Goal: Task Accomplishment & Management: Use online tool/utility

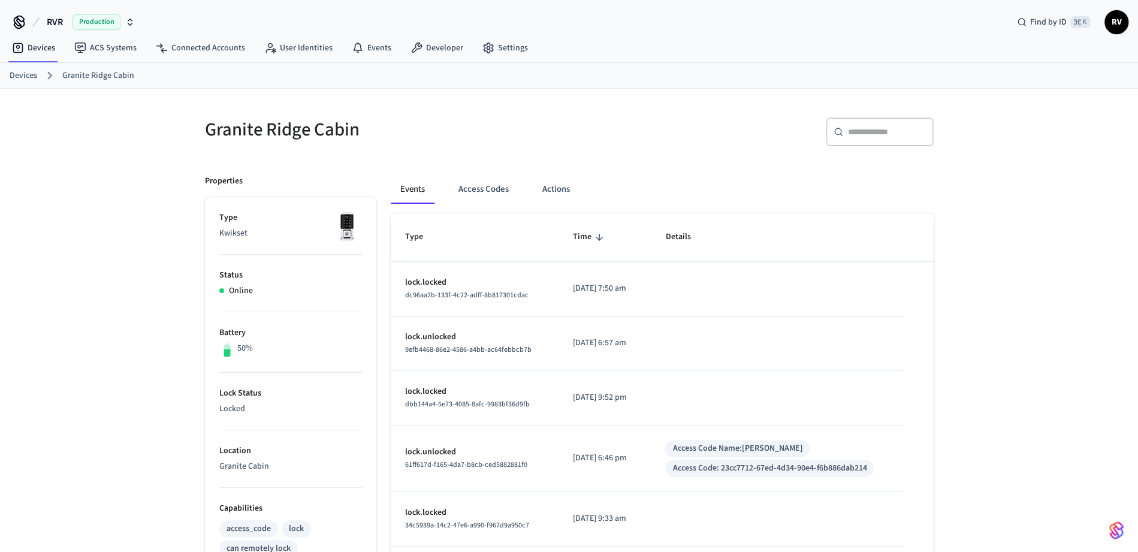
scroll to position [358, 0]
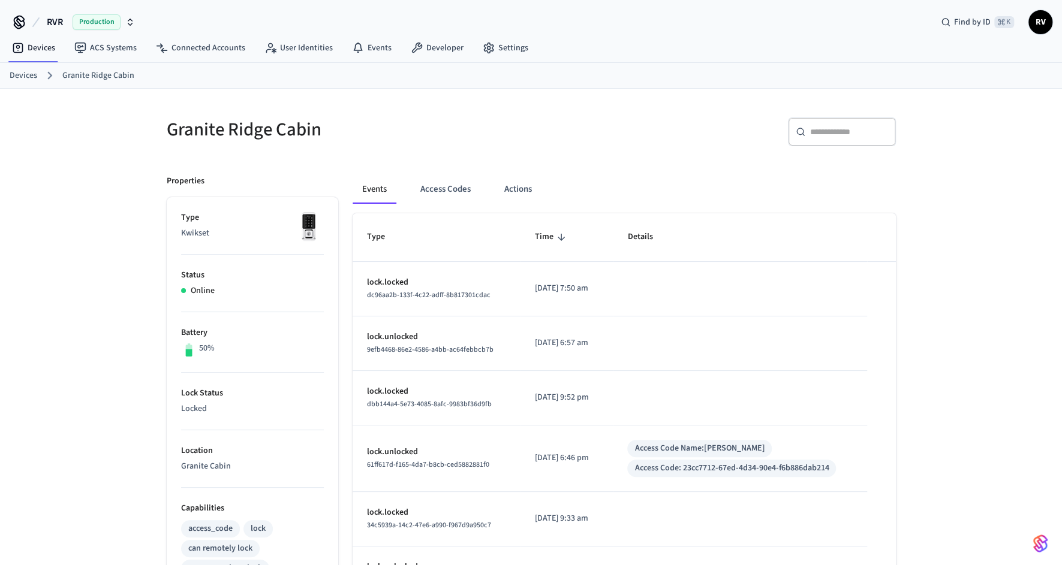
scroll to position [345, 0]
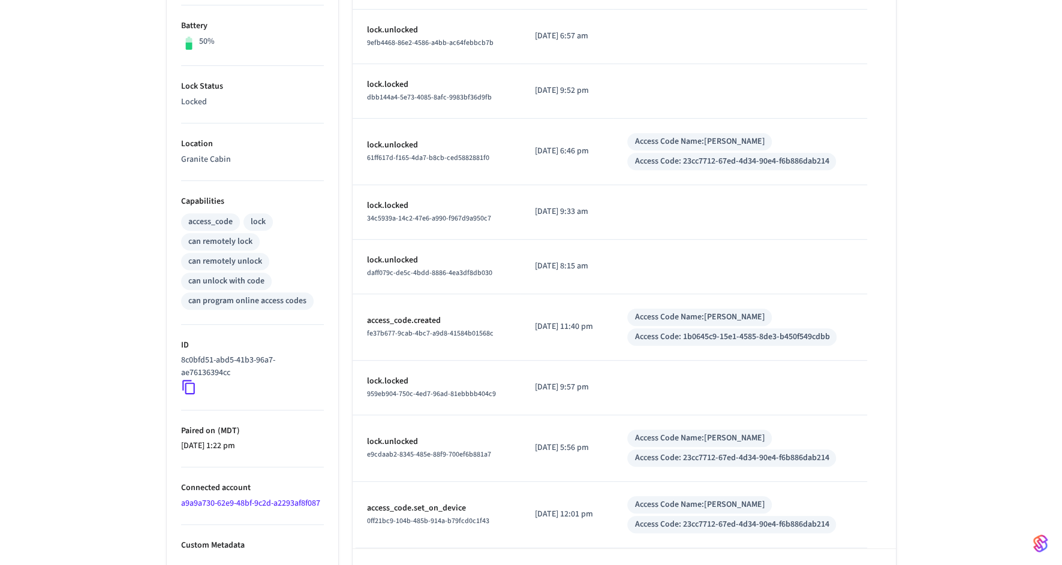
scroll to position [345, 0]
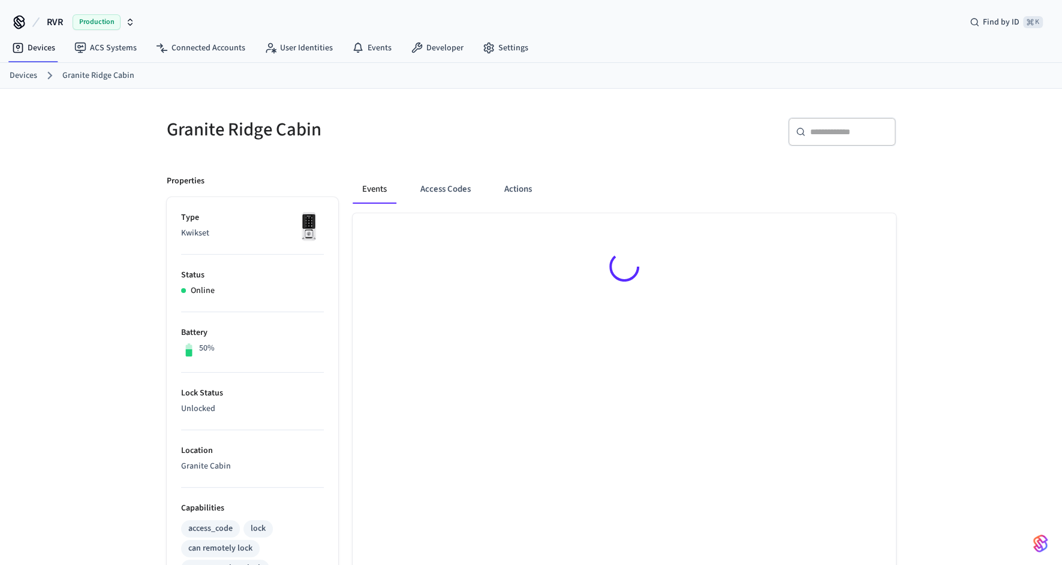
click at [38, 80] on ol "Devices Granite Ridge Cabin" at bounding box center [536, 76] width 1052 height 16
click at [33, 76] on link "Devices" at bounding box center [24, 76] width 28 height 13
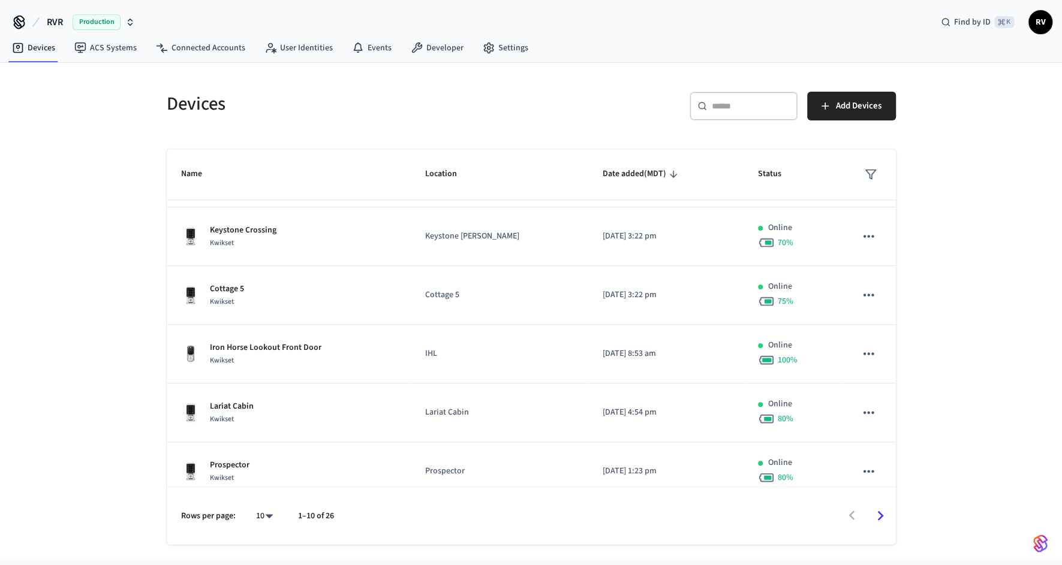
scroll to position [299, 0]
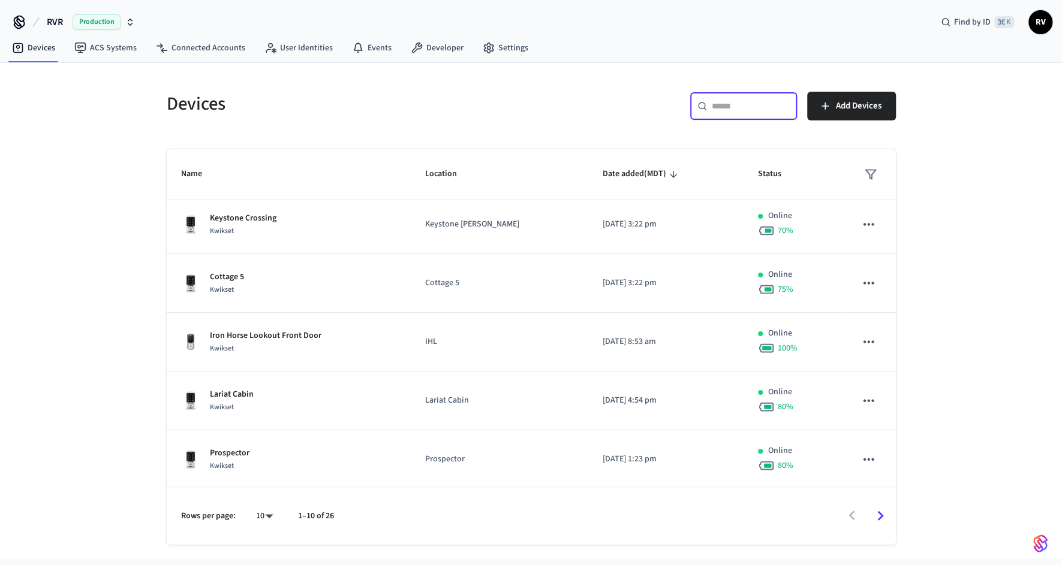
click at [734, 107] on input "text" at bounding box center [750, 106] width 78 height 12
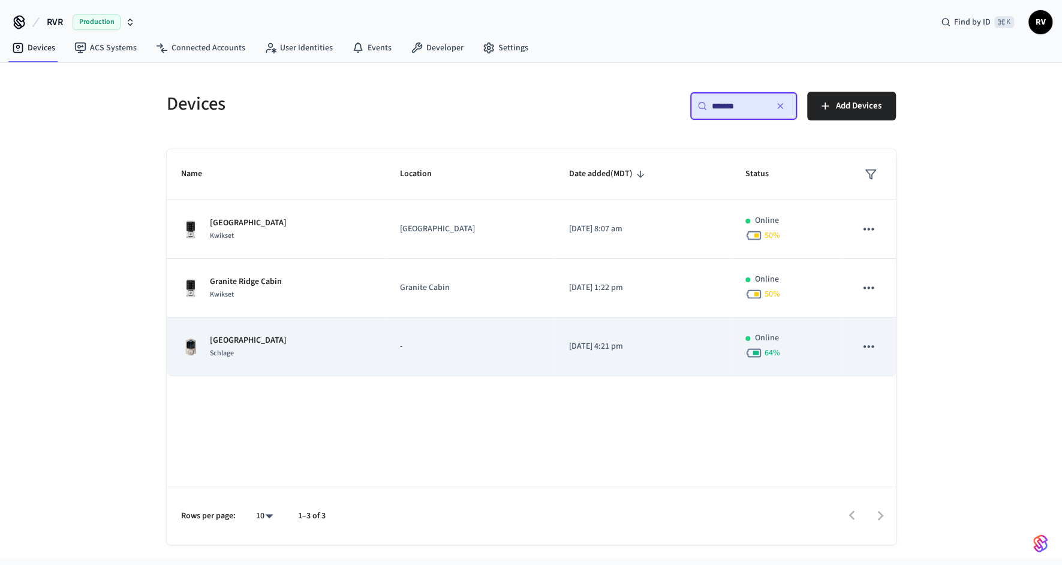
type input "*******"
click at [287, 337] on p "Granite Ridge Lodge Garage" at bounding box center [248, 340] width 77 height 13
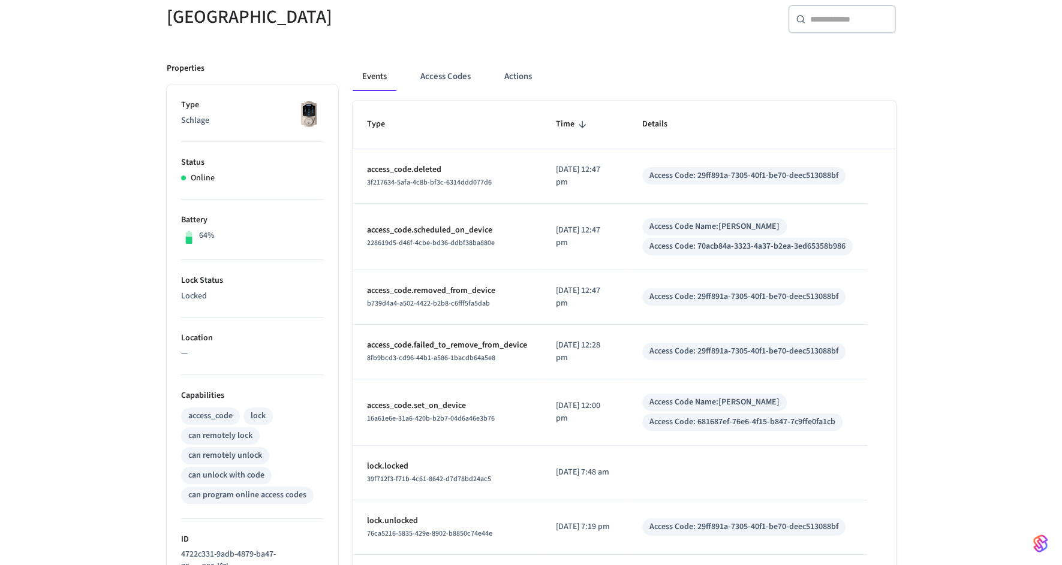
scroll to position [2, 0]
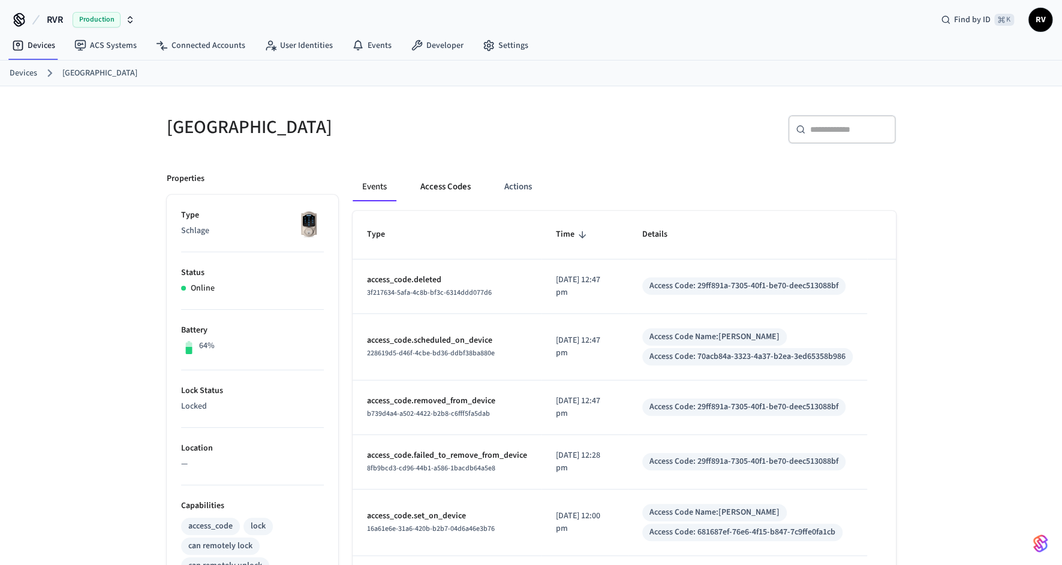
click at [437, 183] on button "Access Codes" at bounding box center [446, 187] width 70 height 29
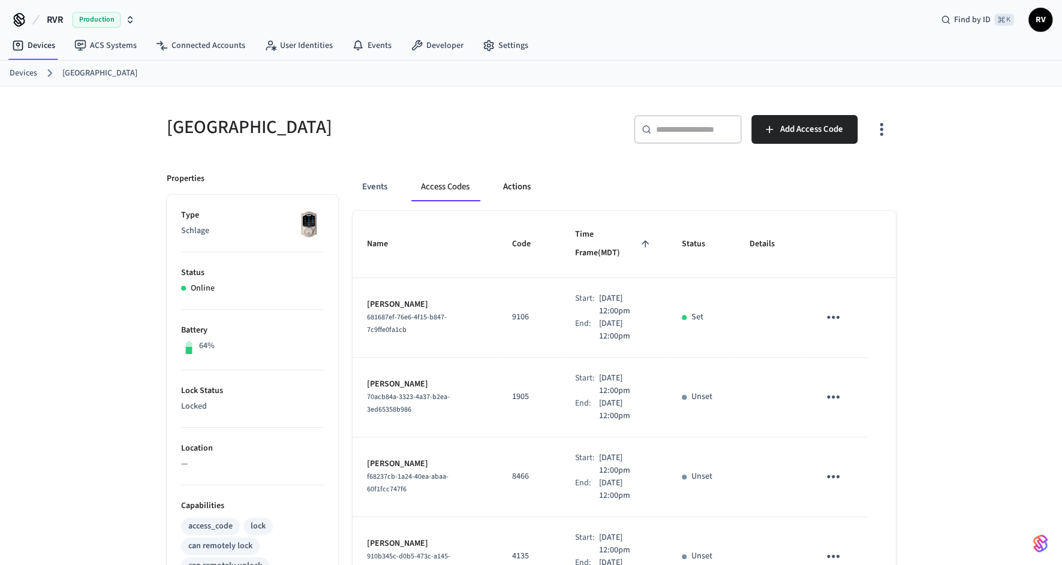
click at [505, 184] on button "Actions" at bounding box center [516, 187] width 47 height 29
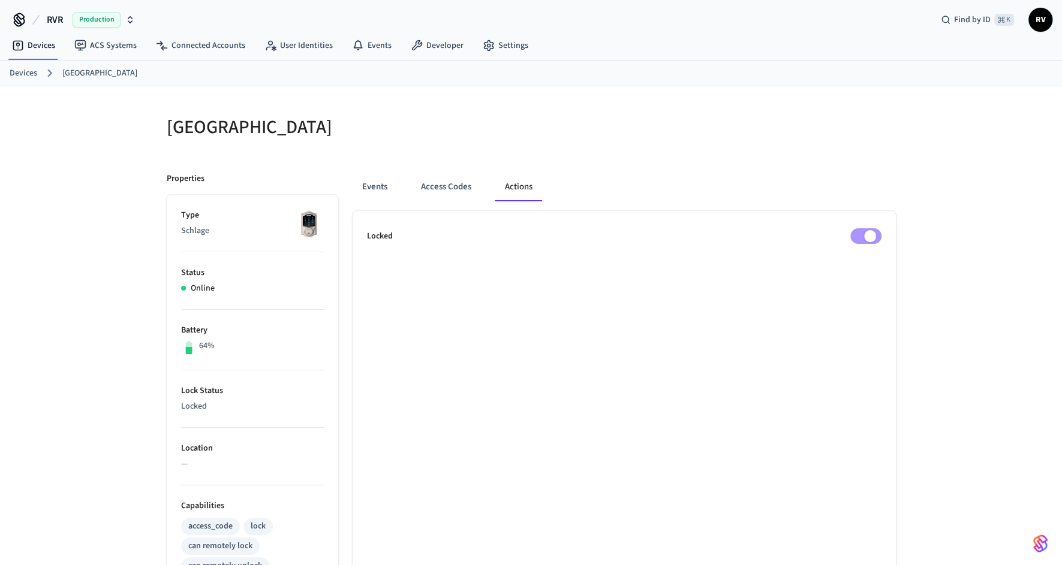
click at [873, 246] on ul "Locked" at bounding box center [623, 549] width 543 height 676
click at [611, 140] on div at bounding box center [716, 134] width 357 height 38
click at [32, 71] on link "Devices" at bounding box center [24, 73] width 28 height 13
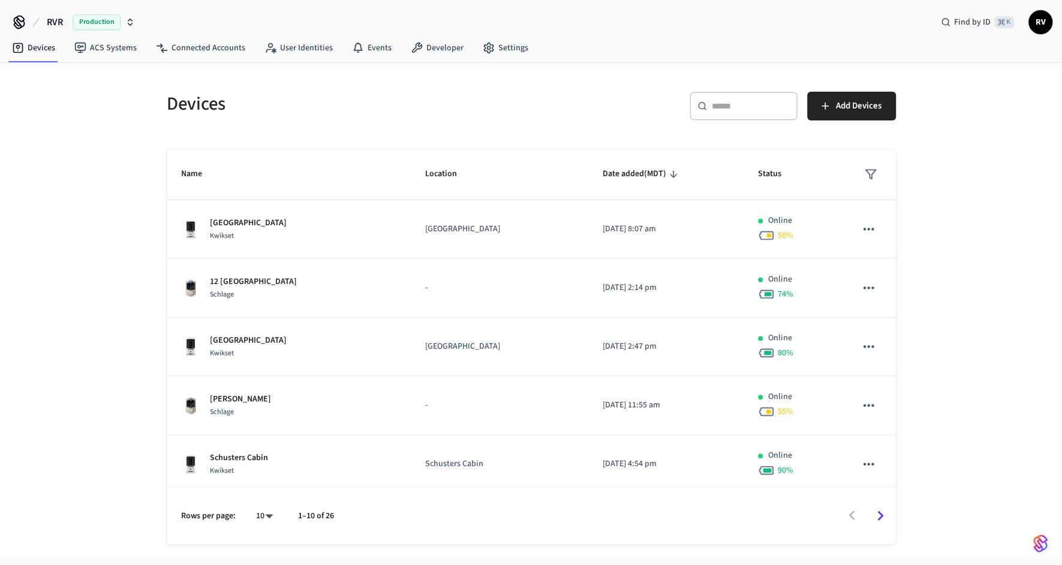
click at [770, 107] on input "text" at bounding box center [750, 106] width 78 height 12
type input "*"
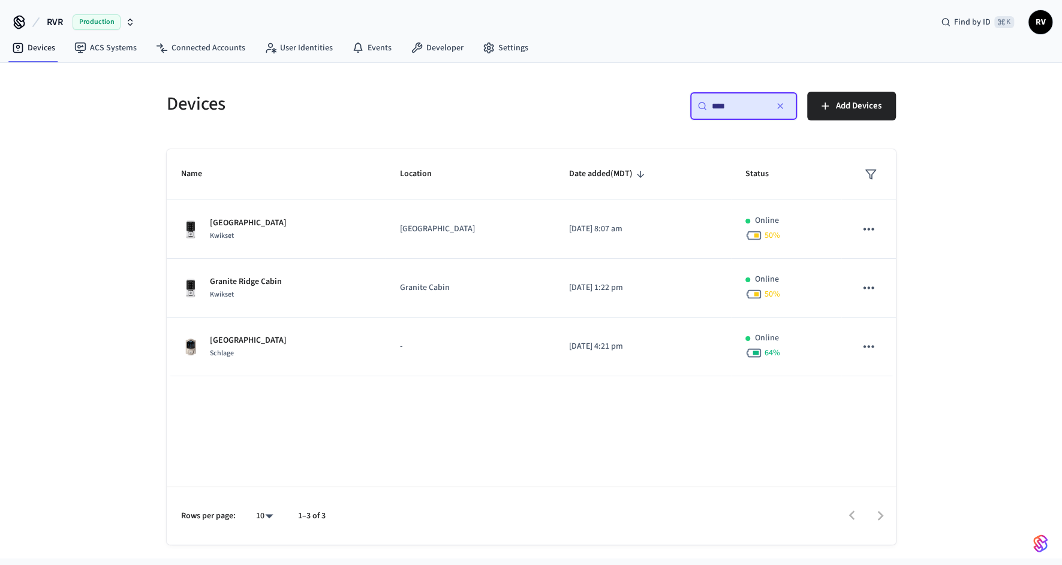
type input "****"
